Goal: Information Seeking & Learning: Learn about a topic

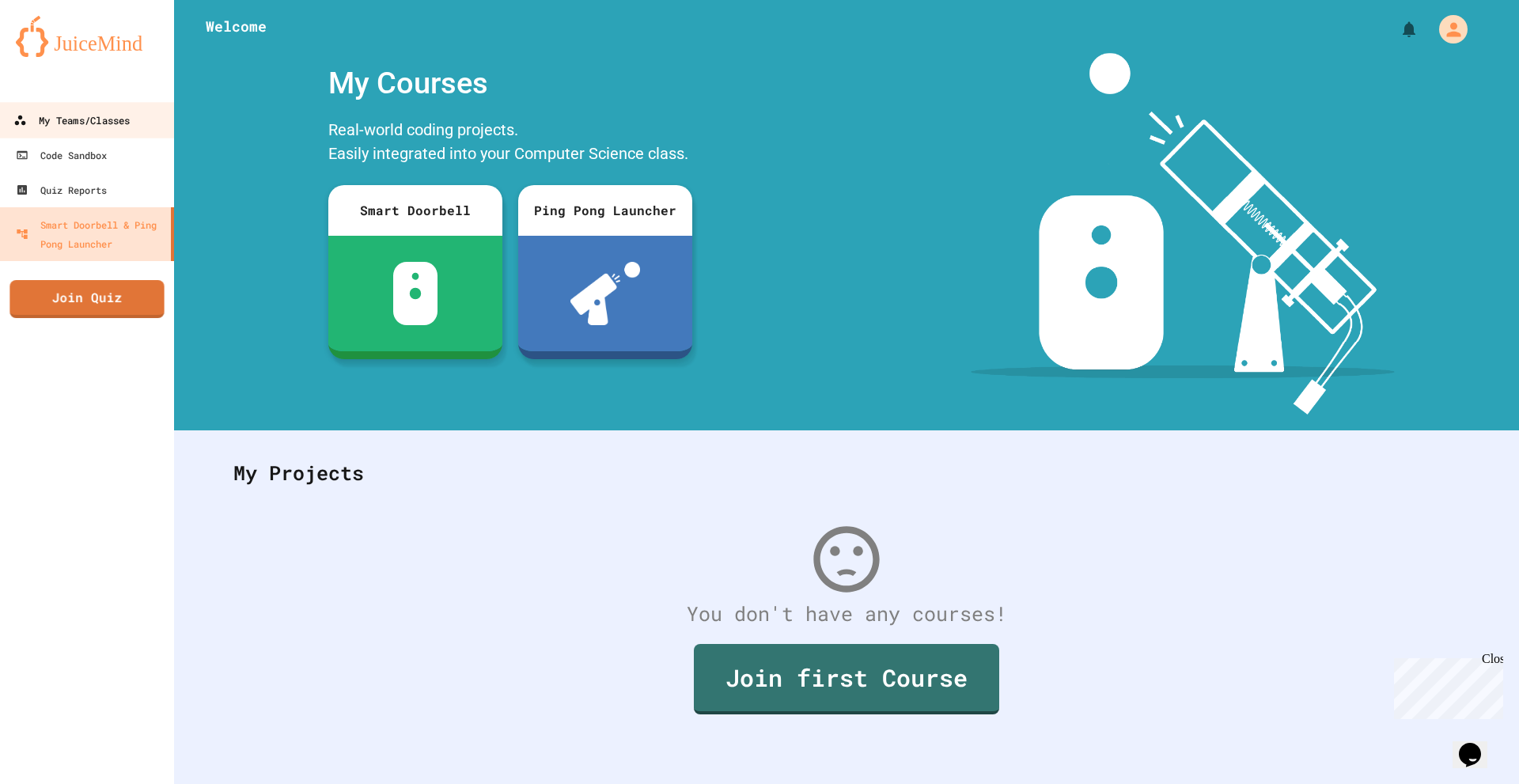
click at [97, 109] on link "My Teams/Classes" at bounding box center [87, 120] width 180 height 36
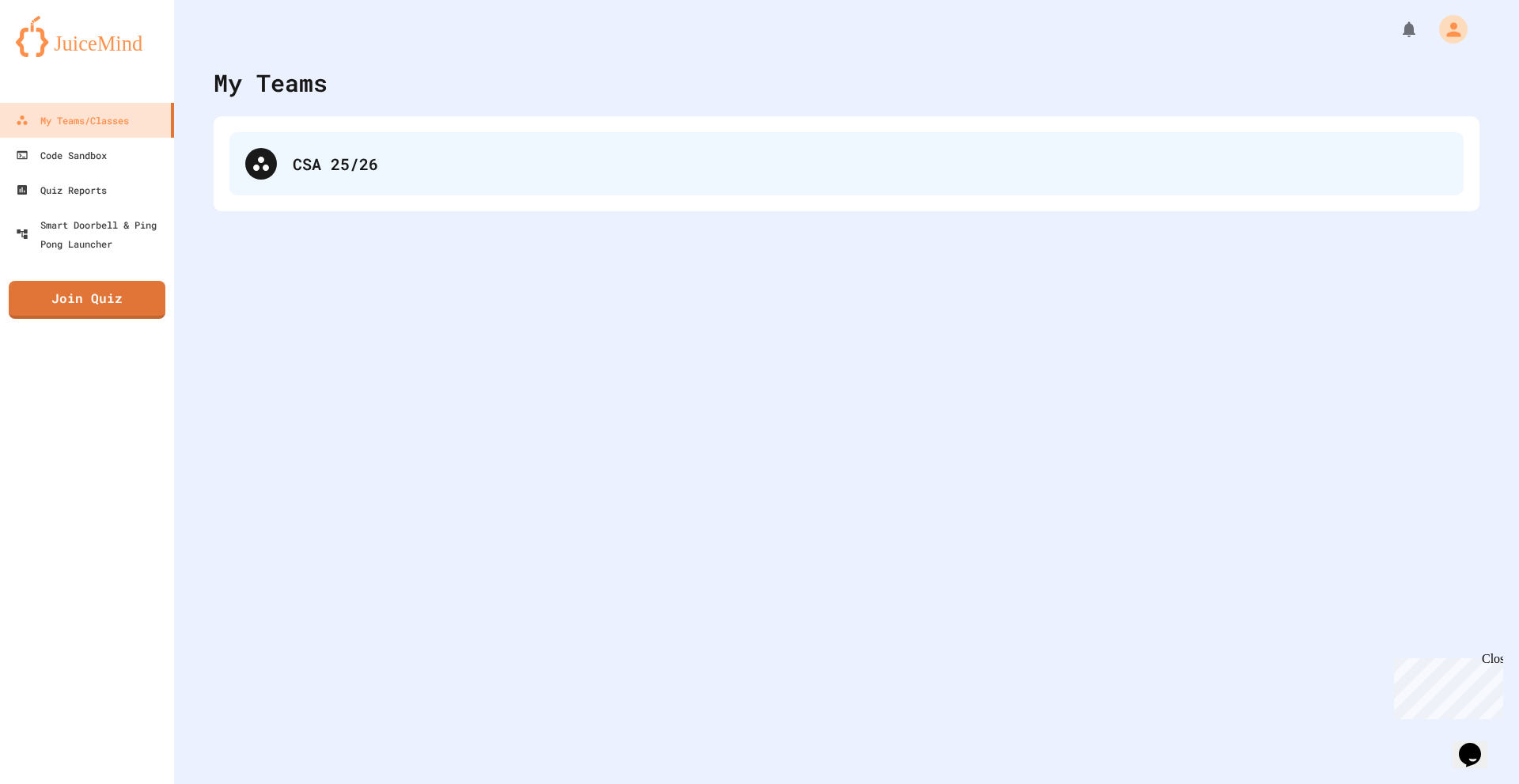
click at [309, 170] on div "CSA 25/26" at bounding box center [870, 164] width 1155 height 24
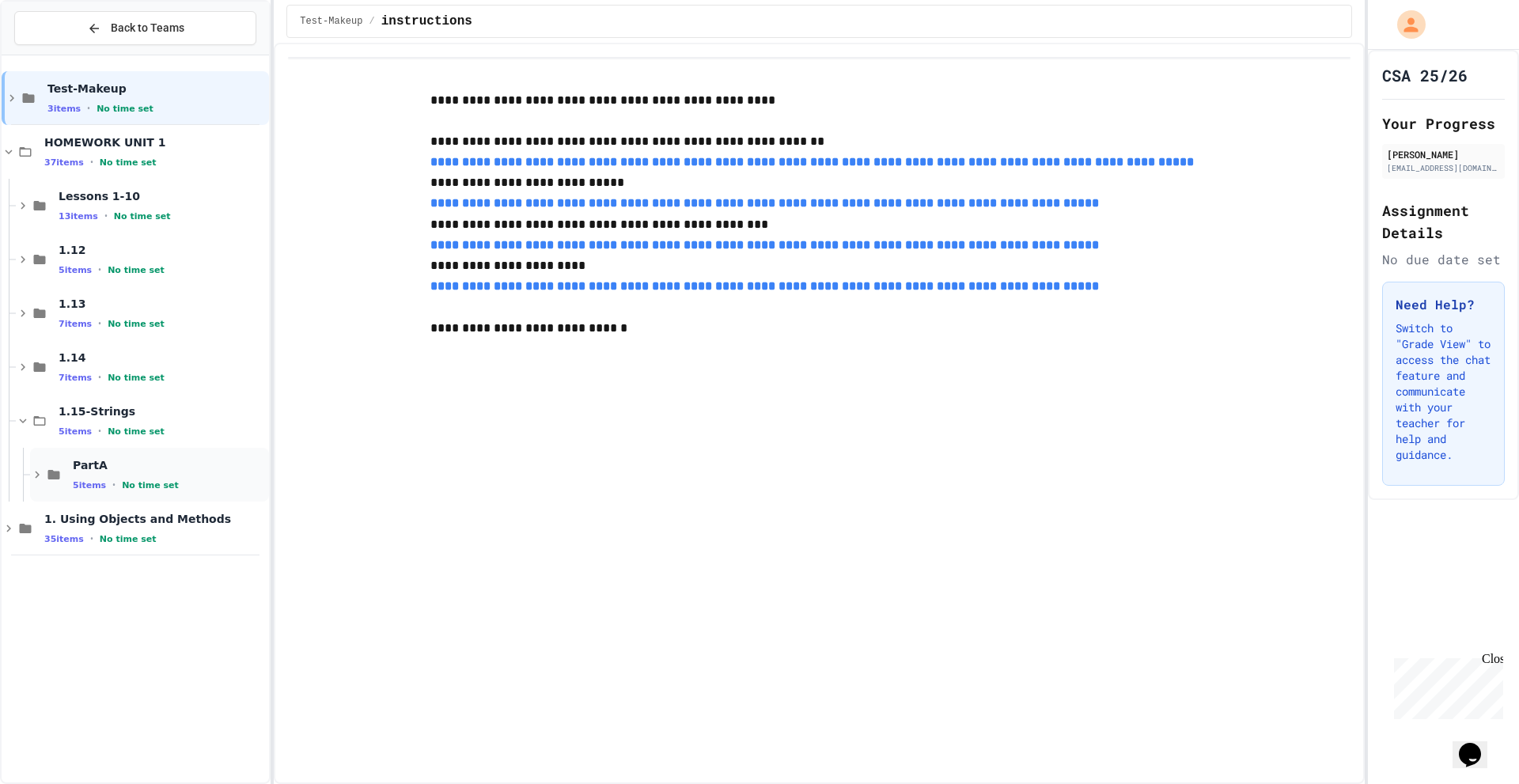
click at [104, 463] on span "PartA" at bounding box center [168, 464] width 193 height 14
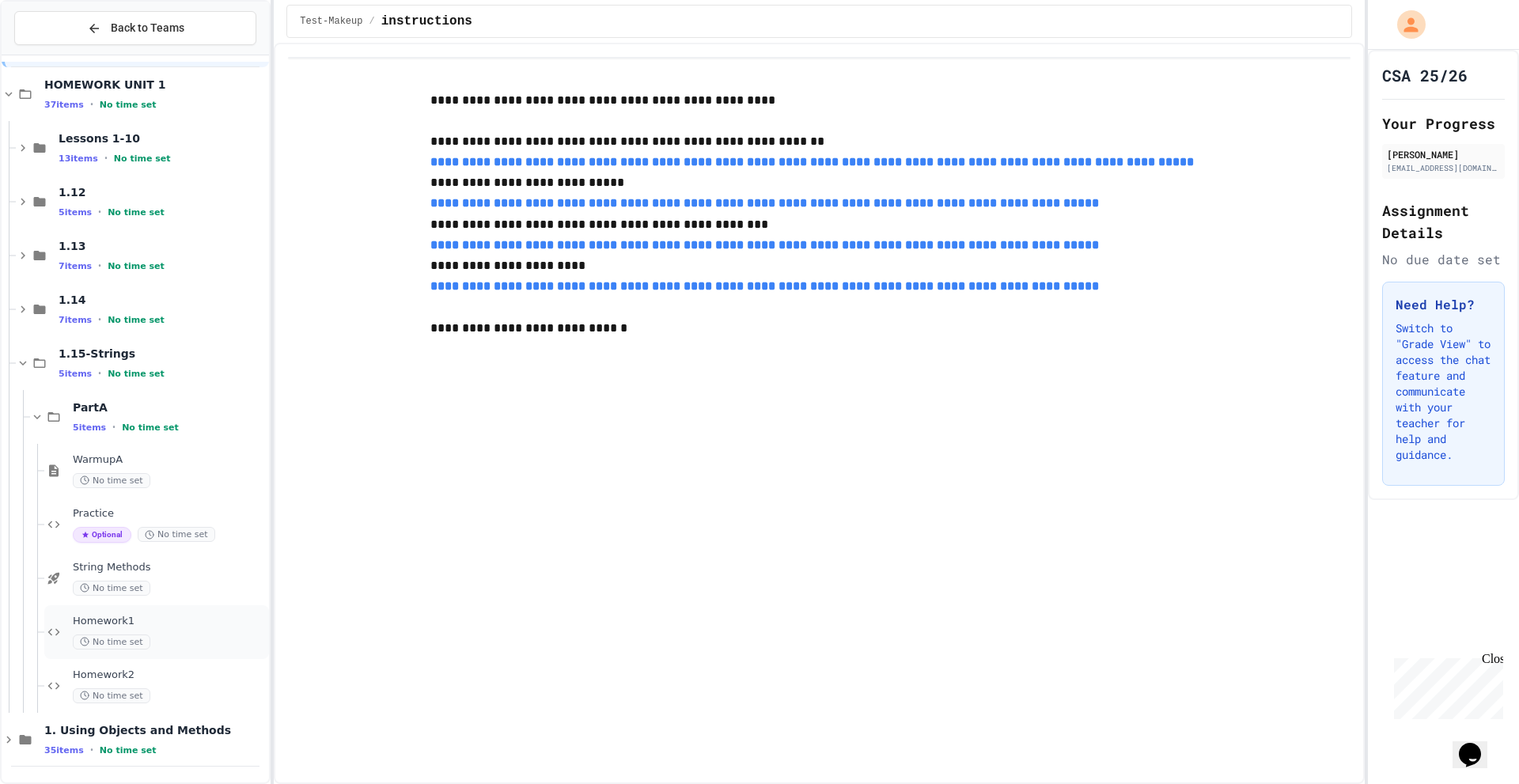
click at [142, 612] on div "Homework1 No time set" at bounding box center [156, 632] width 225 height 54
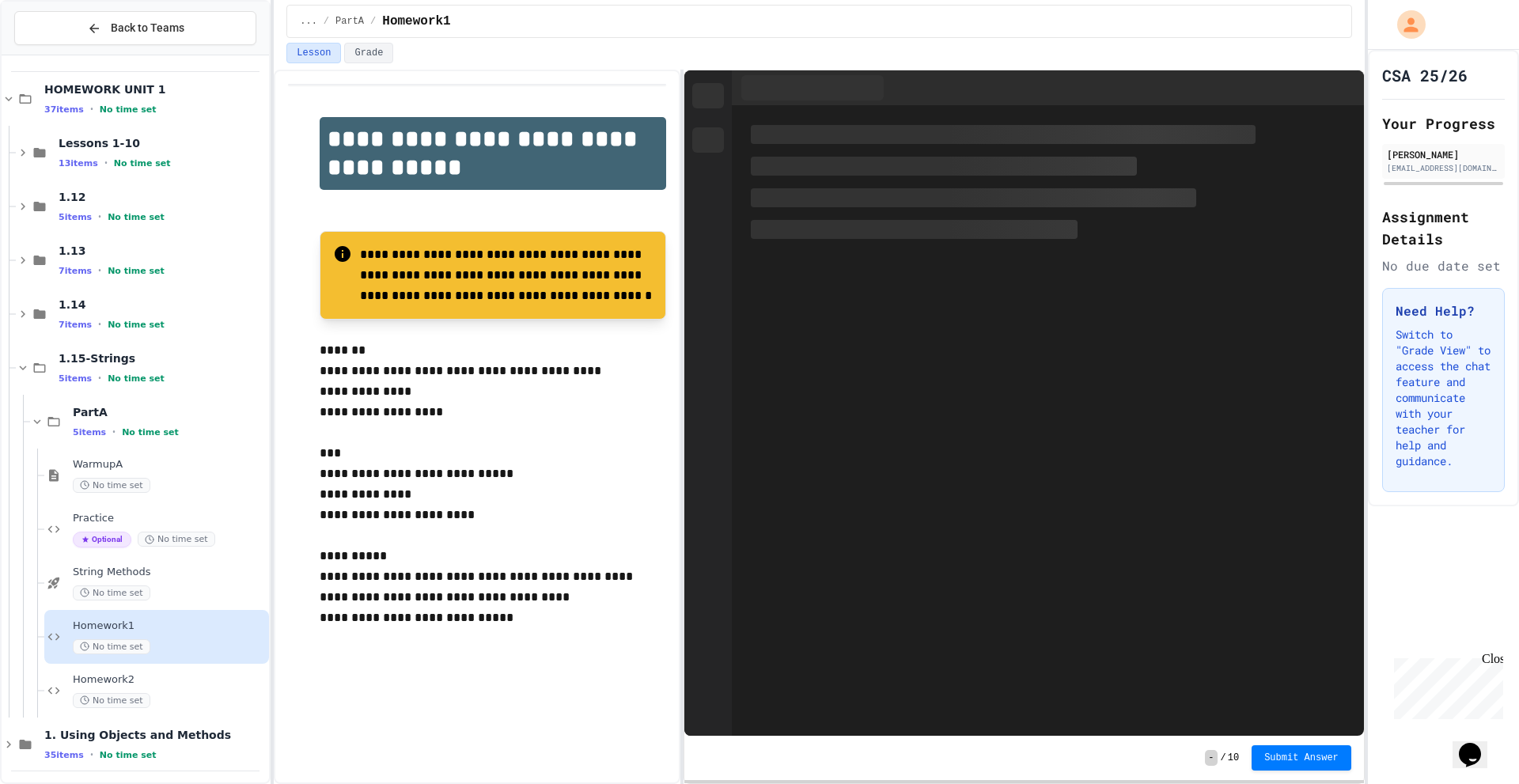
scroll to position [57, 0]
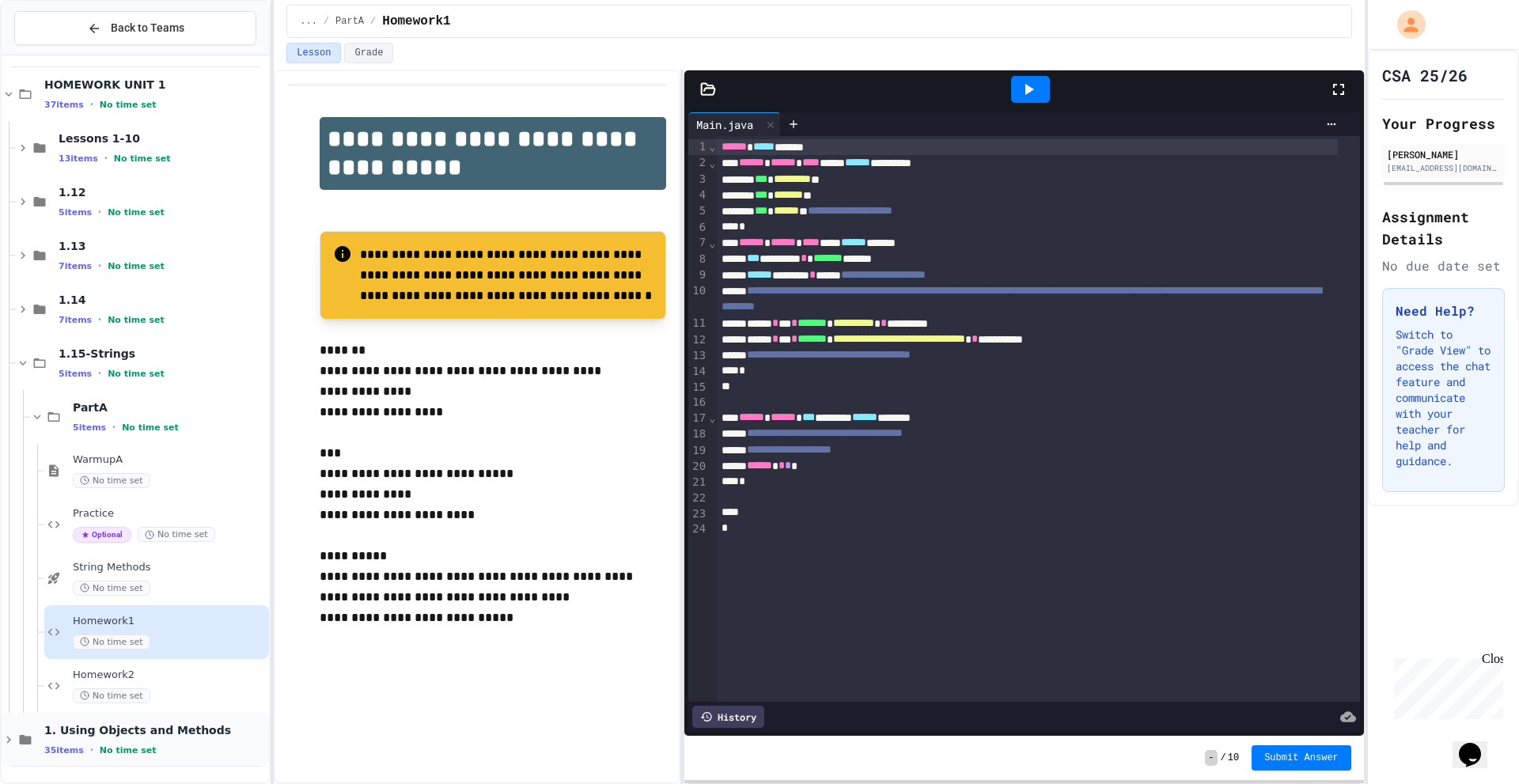
click at [83, 735] on span "1. Using Objects and Methods" at bounding box center [155, 729] width 222 height 14
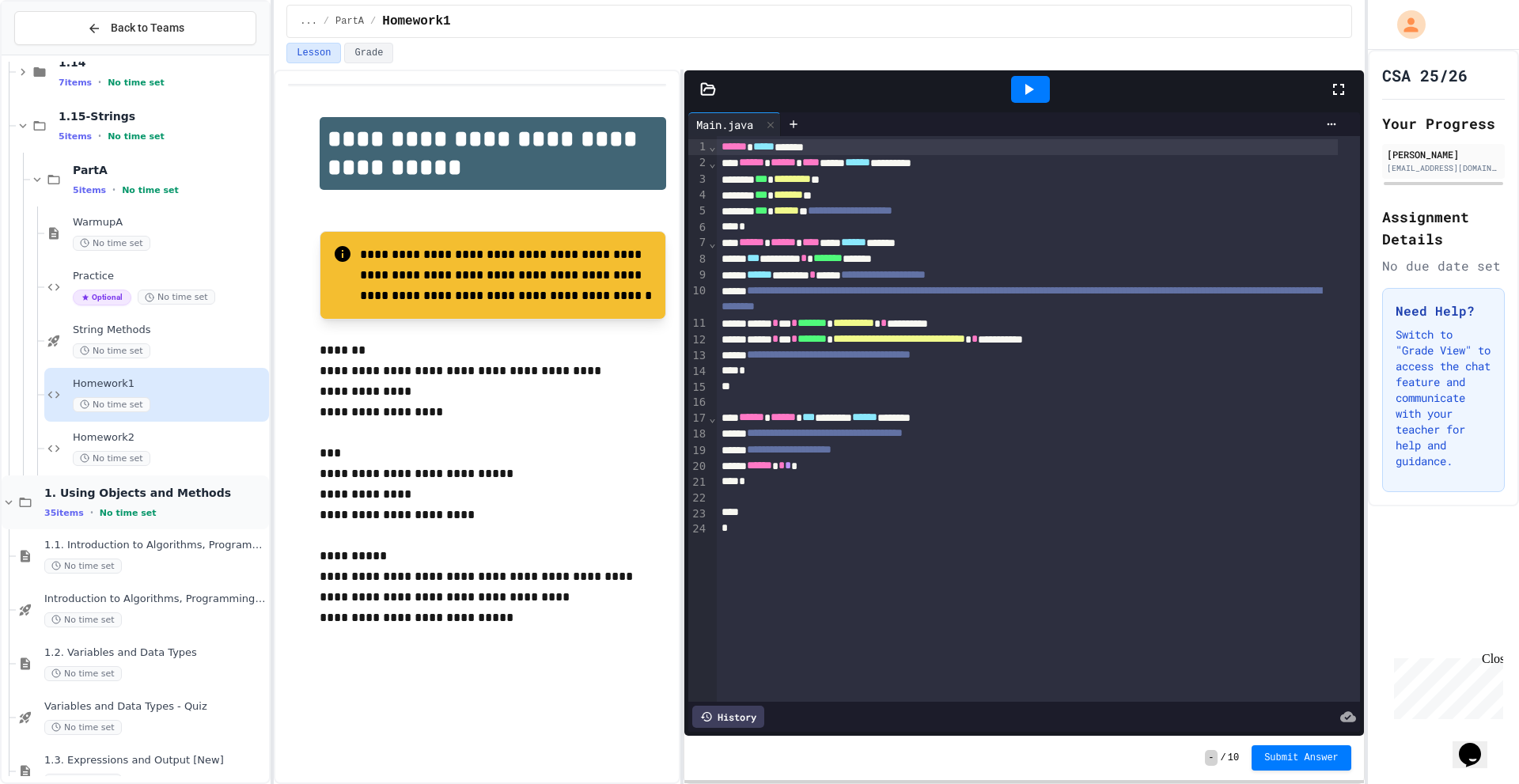
click at [73, 491] on span "1. Using Objects and Methods" at bounding box center [155, 493] width 222 height 14
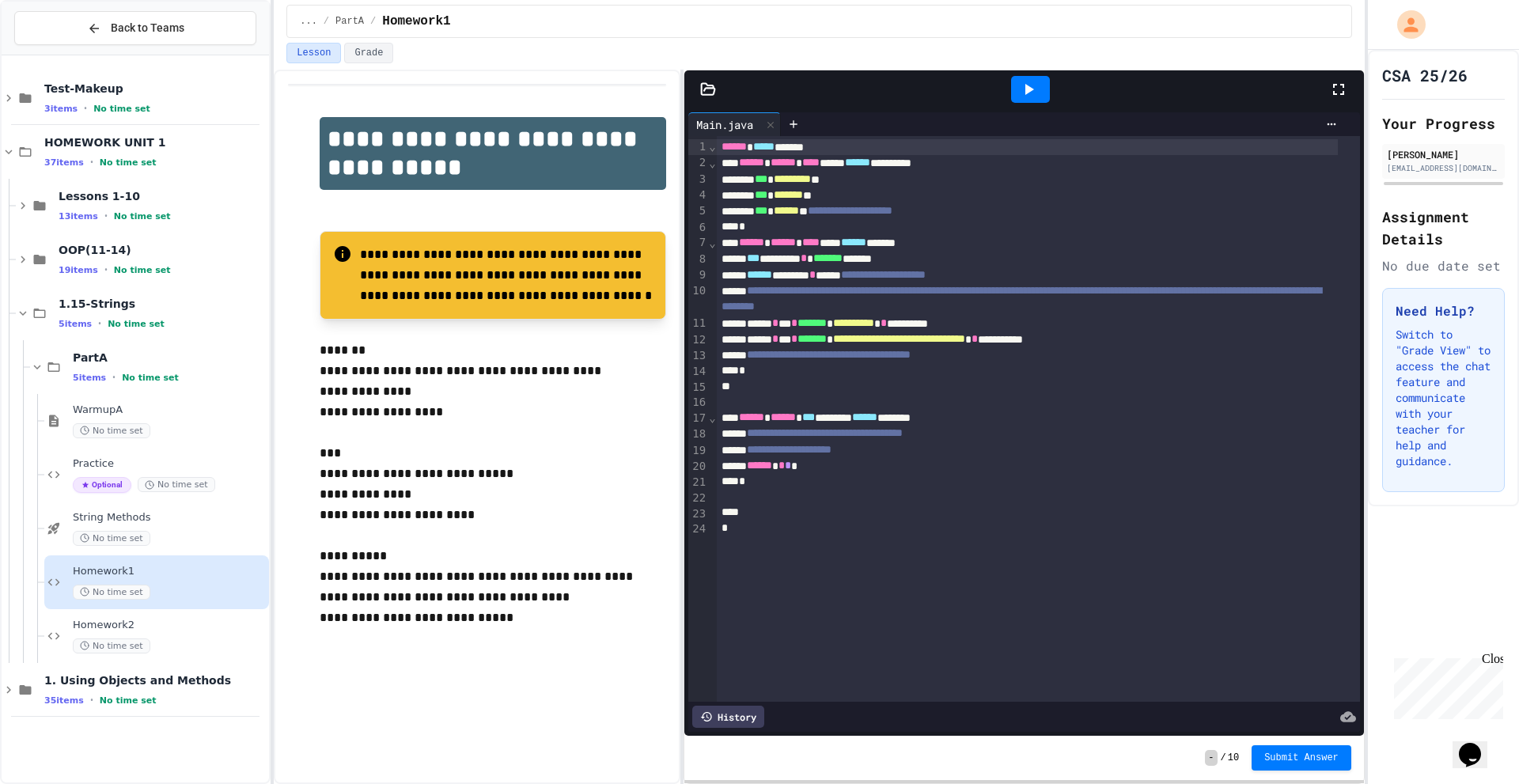
scroll to position [0, 0]
drag, startPoint x: 469, startPoint y: 709, endPoint x: 494, endPoint y: 668, distance: 48.0
click at [468, 709] on div "**********" at bounding box center [477, 427] width 406 height 714
click at [37, 731] on div "1. Using Objects and Methods 35 items • No time set" at bounding box center [135, 743] width 267 height 54
